Goal: Task Accomplishment & Management: Manage account settings

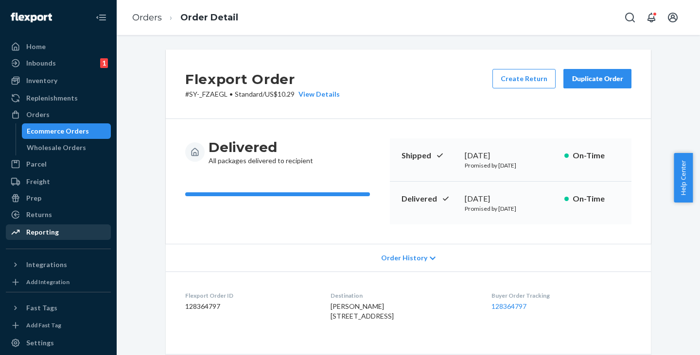
click at [42, 234] on div "Reporting" at bounding box center [42, 232] width 33 height 10
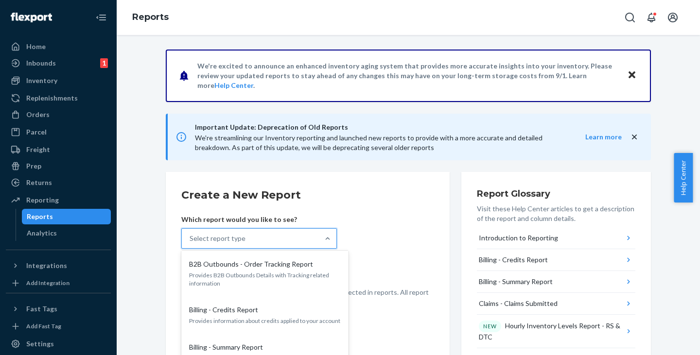
click at [238, 235] on div "Select report type" at bounding box center [217, 239] width 56 height 10
click at [190, 235] on input "option B2B Outbounds - Order Tracking Report focused, 1 of 34. 34 results avail…" at bounding box center [189, 239] width 1 height 10
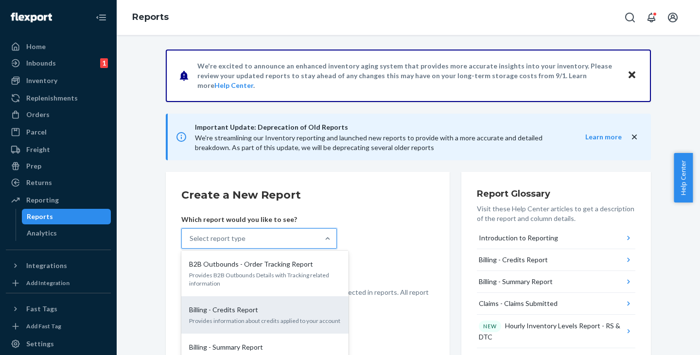
scroll to position [934, 0]
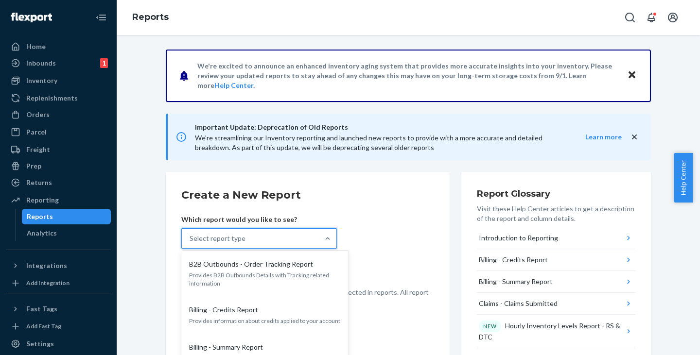
click at [190, 243] on input "option Orders - All Orders focused, 0 of 34. 34 results available. Use Up and D…" at bounding box center [189, 239] width 1 height 10
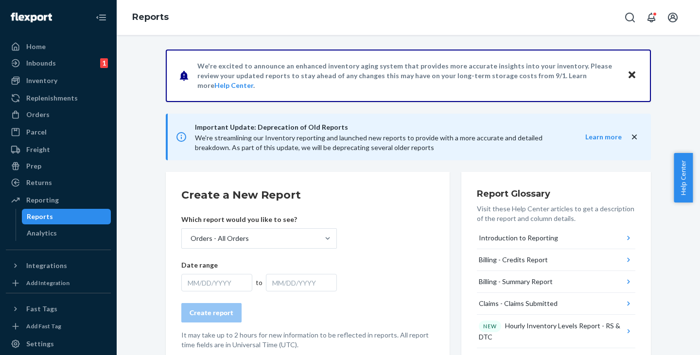
click at [208, 284] on div "MM/DD/YYYY" at bounding box center [216, 282] width 71 height 17
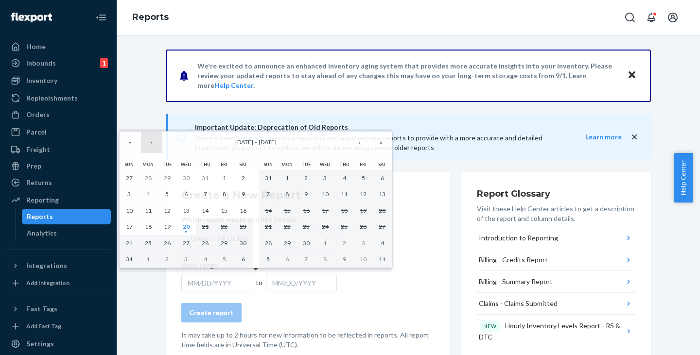
click at [155, 144] on button "‹" at bounding box center [151, 142] width 21 height 21
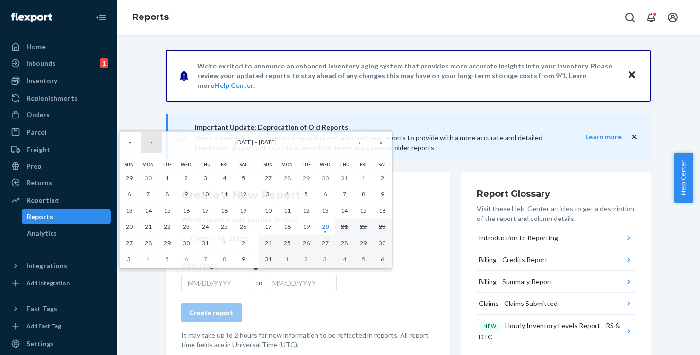
click at [155, 144] on button "‹" at bounding box center [151, 142] width 21 height 21
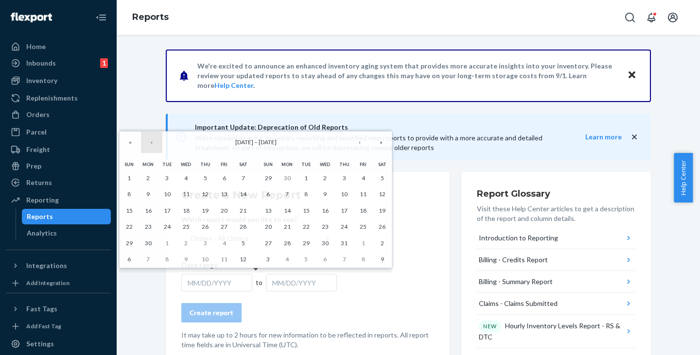
click at [155, 144] on button "‹" at bounding box center [151, 142] width 21 height 21
click at [346, 179] on button "1" at bounding box center [344, 178] width 19 height 17
click at [360, 142] on button "›" at bounding box center [359, 142] width 21 height 21
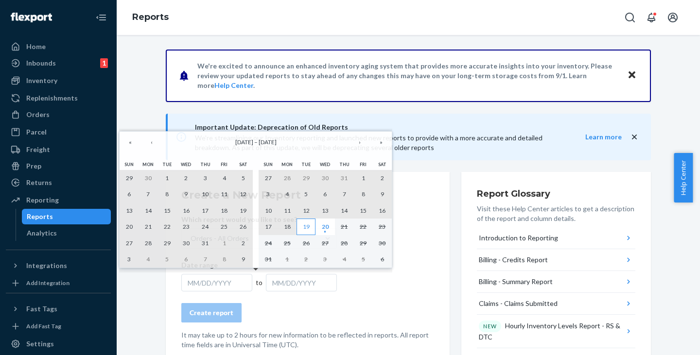
click at [303, 227] on abbr "19" at bounding box center [306, 226] width 7 height 7
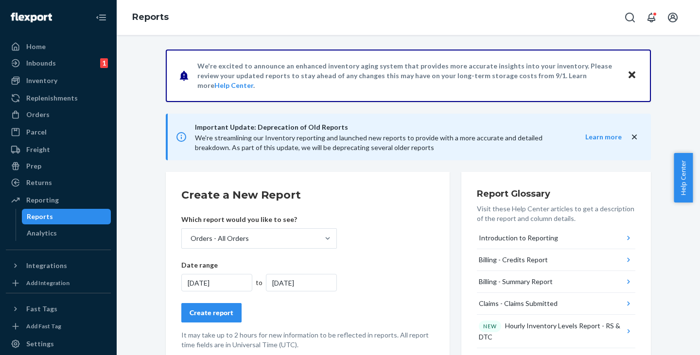
click at [208, 313] on div "Create report" at bounding box center [211, 313] width 44 height 10
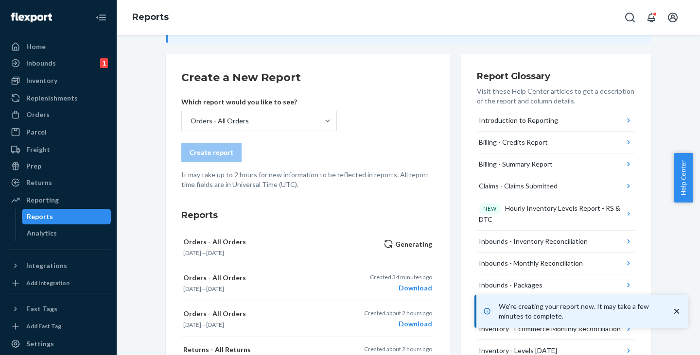
scroll to position [146, 0]
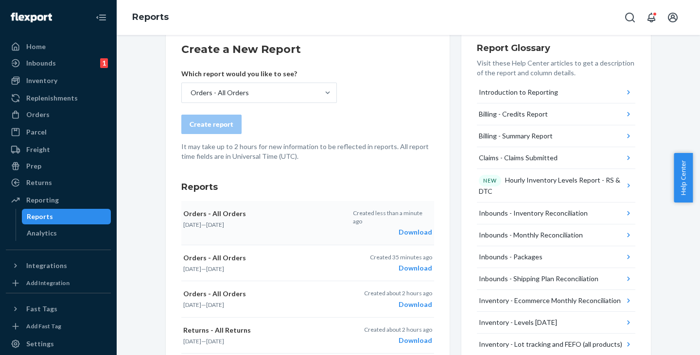
click at [412, 227] on div "Download" at bounding box center [392, 232] width 79 height 10
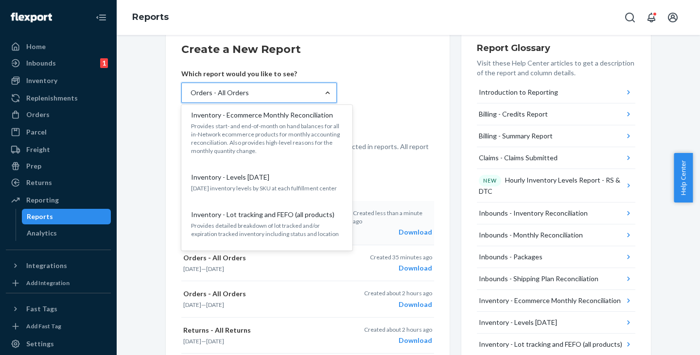
scroll to position [923, 0]
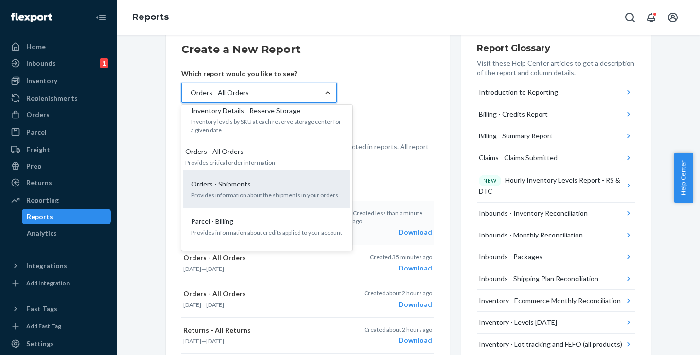
click at [242, 179] on p "Orders - Shipments" at bounding box center [221, 184] width 60 height 10
click at [190, 98] on input "option Orders - All Orders, selected. option Orders - Shipments focused, 22 of …" at bounding box center [189, 93] width 1 height 10
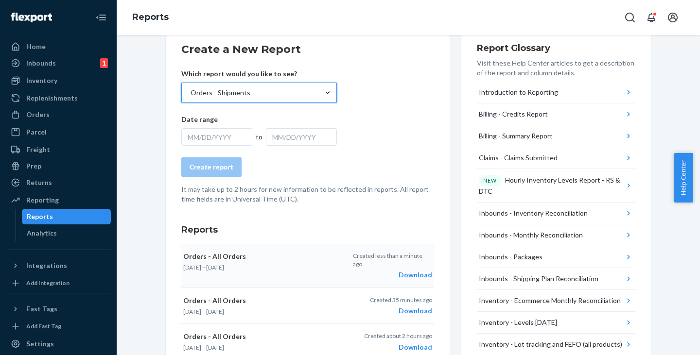
click at [215, 135] on div "MM/DD/YYYY" at bounding box center [216, 136] width 71 height 17
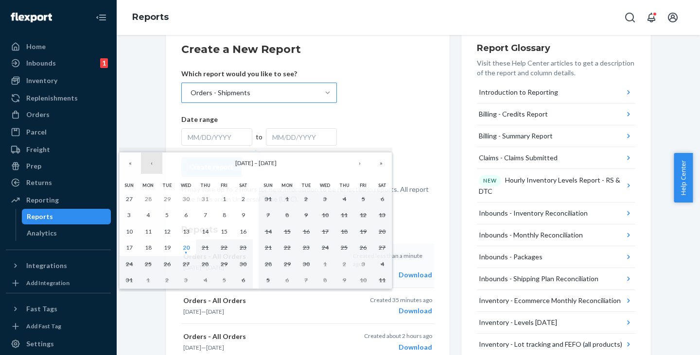
click at [154, 160] on button "‹" at bounding box center [151, 163] width 21 height 21
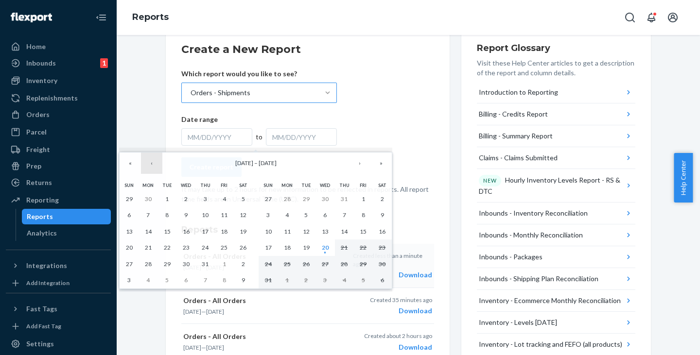
click at [154, 160] on button "‹" at bounding box center [151, 163] width 21 height 21
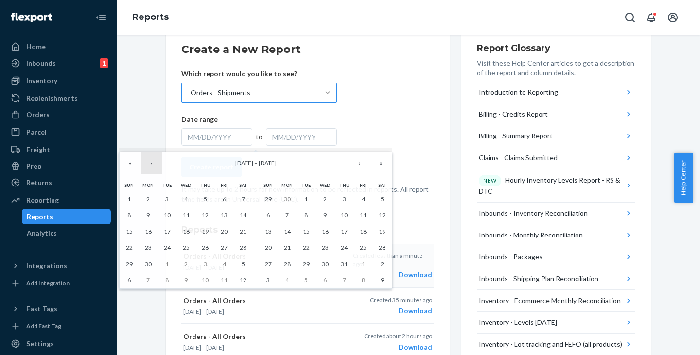
click at [154, 160] on button "‹" at bounding box center [151, 163] width 21 height 21
click at [360, 162] on button "›" at bounding box center [359, 163] width 21 height 21
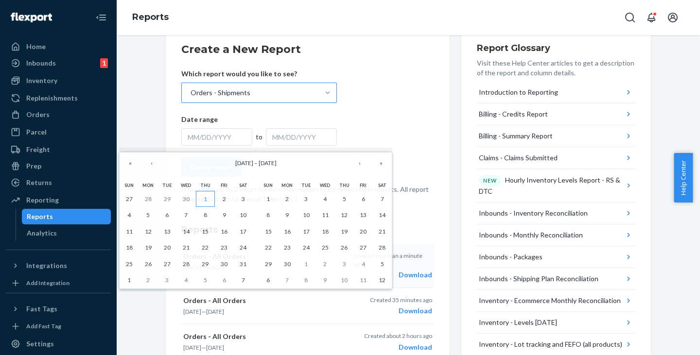
click at [200, 195] on button "1" at bounding box center [205, 199] width 19 height 17
click at [207, 197] on button "1" at bounding box center [205, 199] width 19 height 17
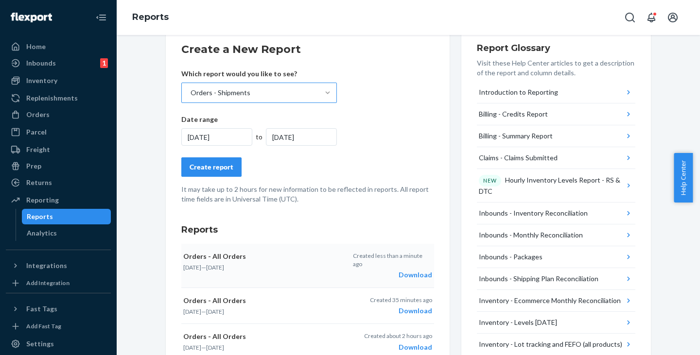
click at [289, 137] on div "[DATE]" at bounding box center [301, 136] width 71 height 17
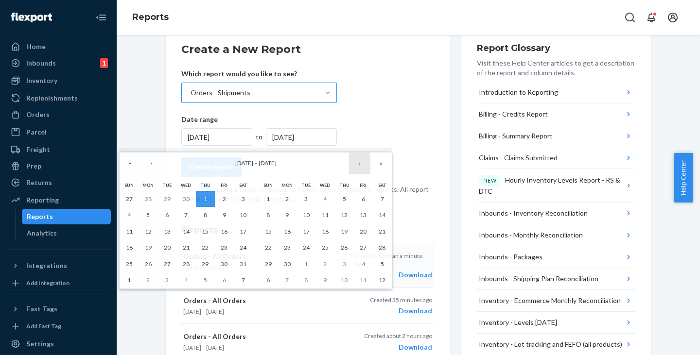
click at [353, 163] on button "›" at bounding box center [359, 163] width 21 height 21
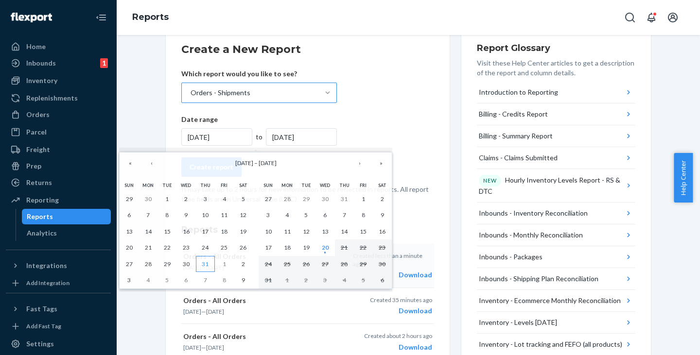
click at [204, 263] on abbr "31" at bounding box center [205, 263] width 7 height 7
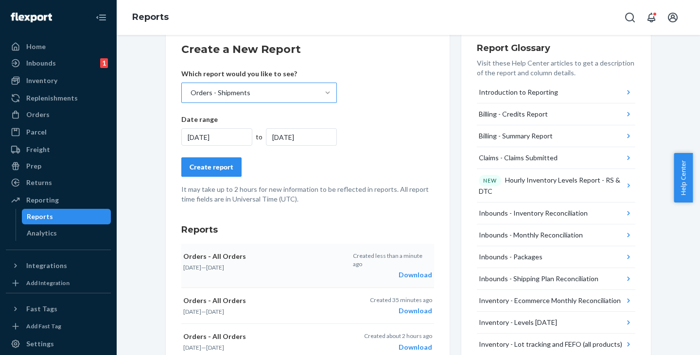
click at [392, 118] on form "Create a New Report Which report would you like to see? Orders - Shipments Date…" at bounding box center [307, 123] width 253 height 162
click at [207, 141] on div "[DATE]" at bounding box center [216, 136] width 71 height 17
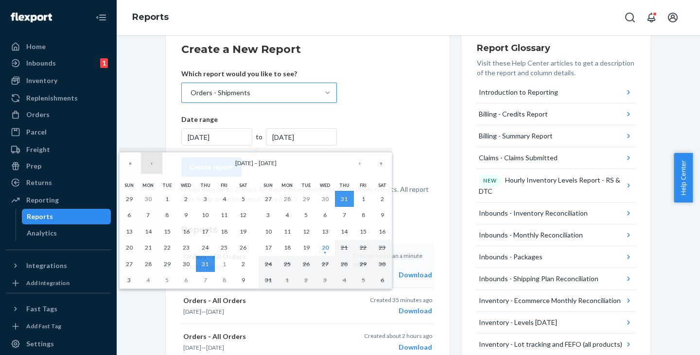
click at [155, 163] on button "‹" at bounding box center [151, 163] width 21 height 21
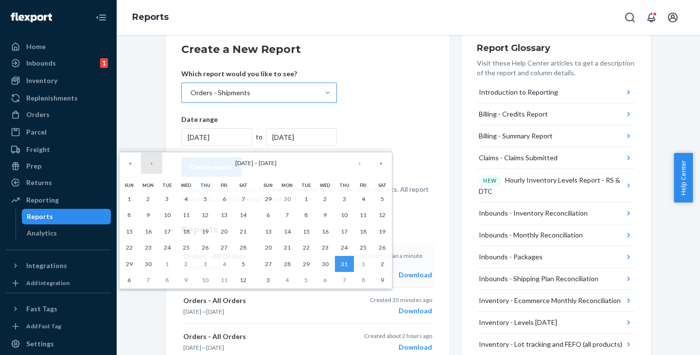
click at [155, 163] on button "‹" at bounding box center [151, 163] width 21 height 21
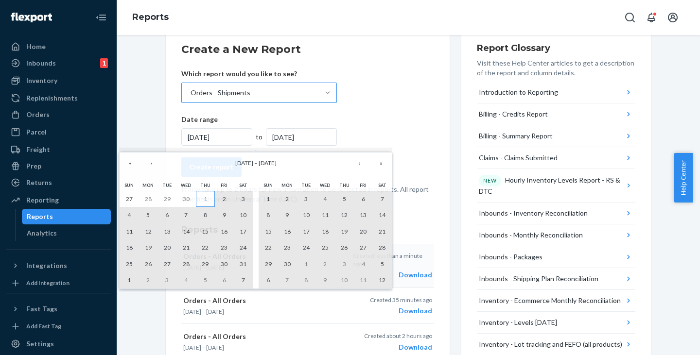
click at [203, 196] on button "1" at bounding box center [205, 199] width 19 height 17
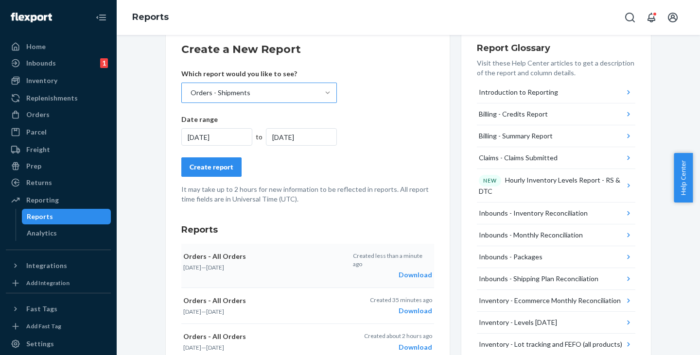
click at [219, 169] on div "Create report" at bounding box center [211, 167] width 44 height 10
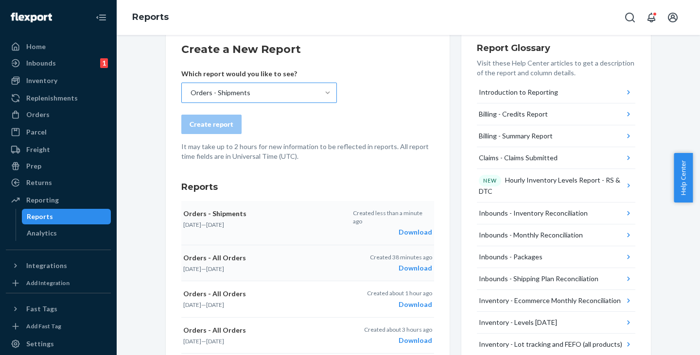
click at [416, 227] on div "Download" at bounding box center [392, 232] width 79 height 10
click at [40, 117] on div "Orders" at bounding box center [37, 115] width 23 height 10
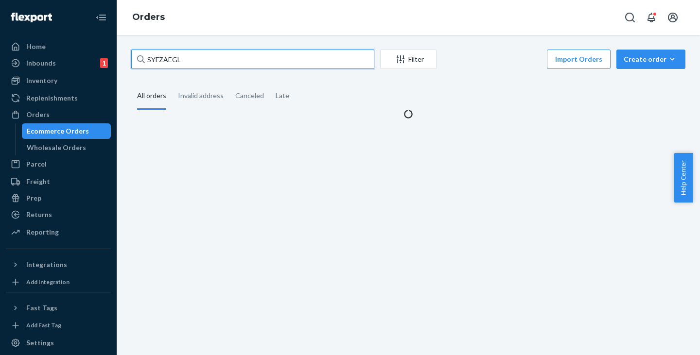
drag, startPoint x: 186, startPoint y: 56, endPoint x: 121, endPoint y: 52, distance: 64.2
click at [121, 52] on div "SYFZAEGL Filter Import Orders Create order Ecommerce order Removal order All or…" at bounding box center [408, 195] width 583 height 320
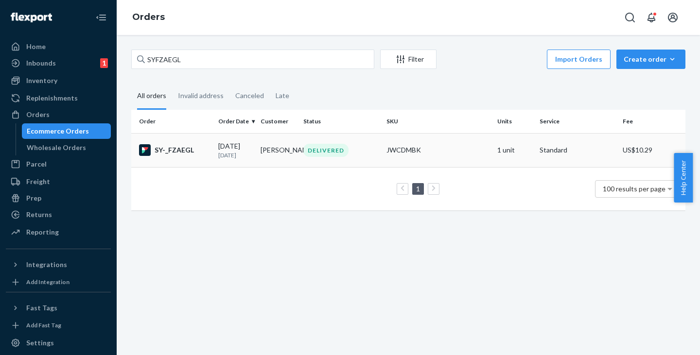
drag, startPoint x: 200, startPoint y: 149, endPoint x: 194, endPoint y: 151, distance: 6.8
click at [194, 151] on div "SY-_FZAEGL" at bounding box center [174, 150] width 71 height 12
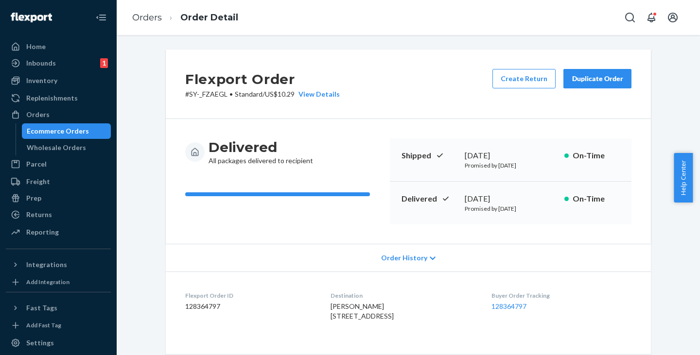
click at [209, 93] on p "# SY-_FZAEGL • Standard / US$10.29 View Details" at bounding box center [262, 94] width 155 height 10
click at [187, 94] on p "# SY-_FZAEGL • Standard / US$10.29 View Details" at bounding box center [262, 94] width 155 height 10
copy p "SY-_FZAEGL"
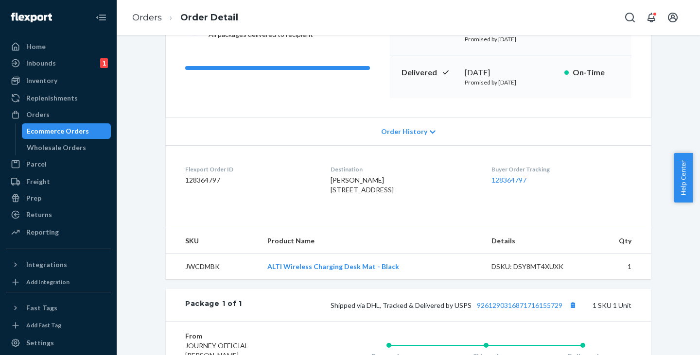
scroll to position [146, 0]
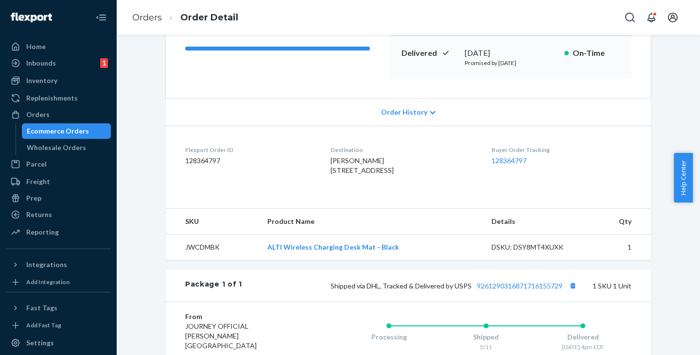
click at [209, 260] on td "JWCDMBK" at bounding box center [213, 248] width 94 height 26
copy td "JWCDMBK"
